Goal: Task Accomplishment & Management: Manage account settings

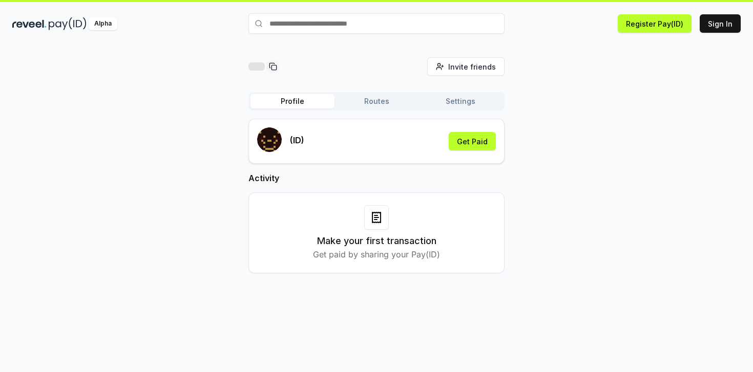
scroll to position [29, 0]
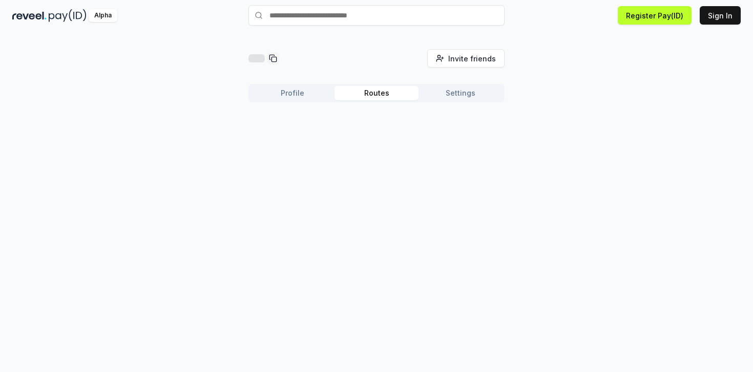
click at [359, 93] on button "Routes" at bounding box center [376, 93] width 84 height 14
click at [444, 92] on button "Settings" at bounding box center [460, 93] width 84 height 14
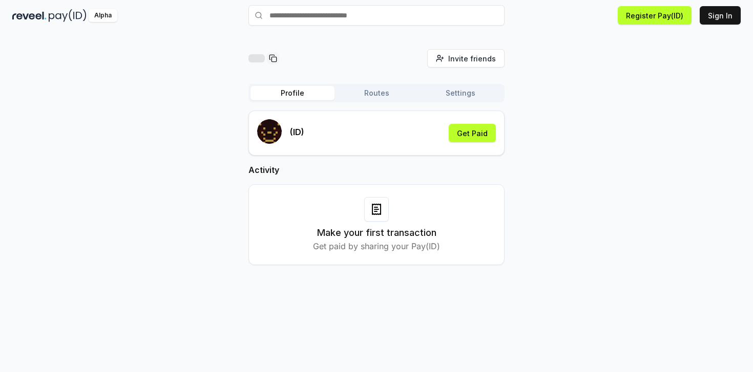
click at [302, 95] on button "Profile" at bounding box center [292, 93] width 84 height 14
click at [635, 17] on button "Register Pay(ID)" at bounding box center [655, 15] width 74 height 18
